Goal: Task Accomplishment & Management: Manage account settings

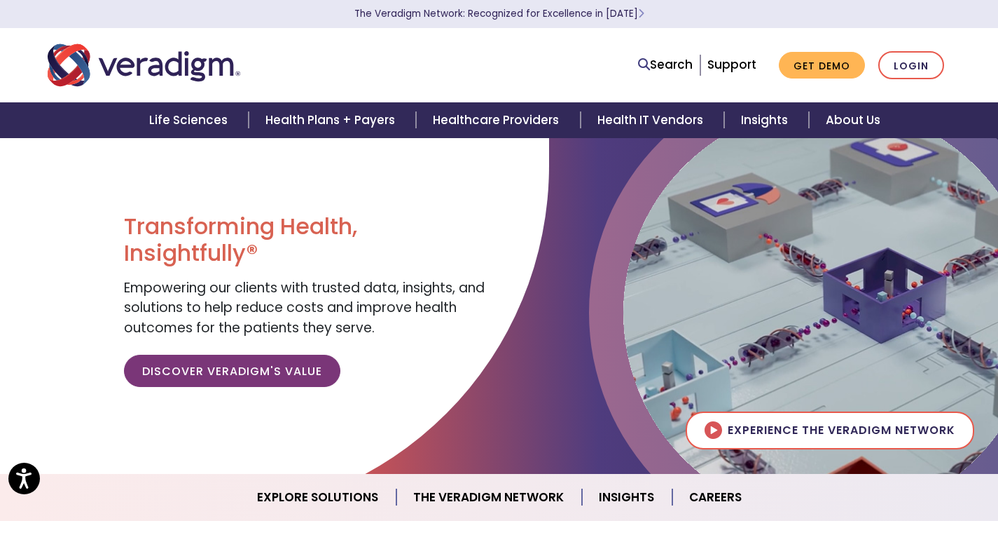
click at [925, 64] on link "Login" at bounding box center [912, 65] width 66 height 29
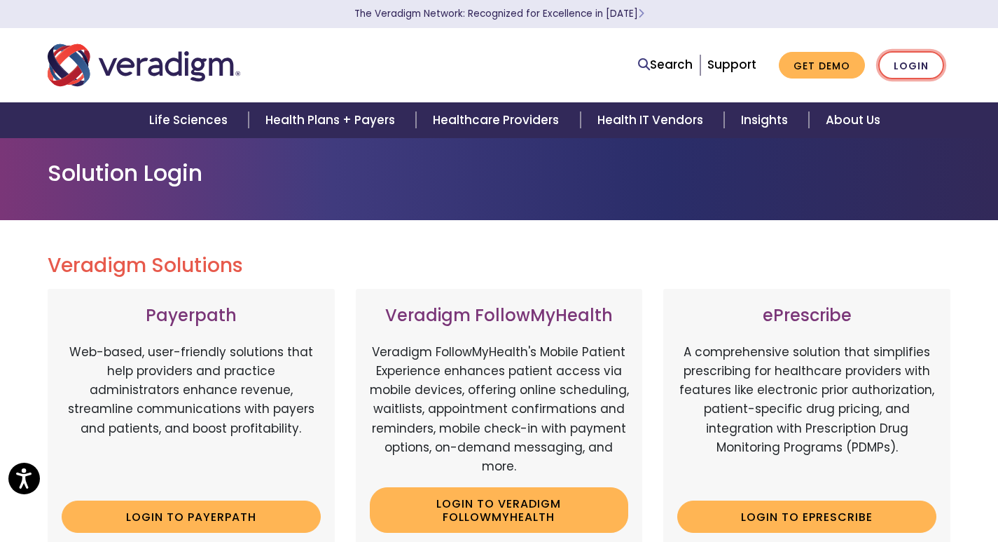
click at [909, 60] on link "Login" at bounding box center [912, 65] width 66 height 29
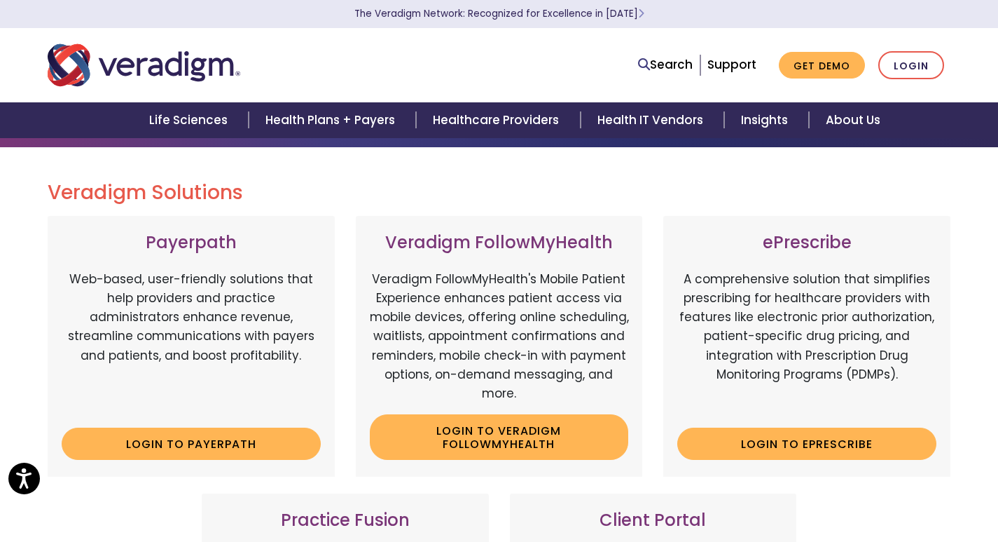
scroll to position [70, 0]
